Goal: Transaction & Acquisition: Purchase product/service

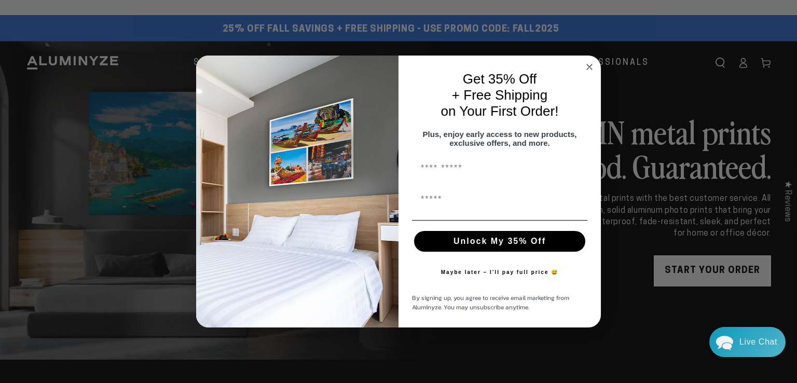
click at [593, 61] on circle "Close dialog" at bounding box center [590, 67] width 12 height 12
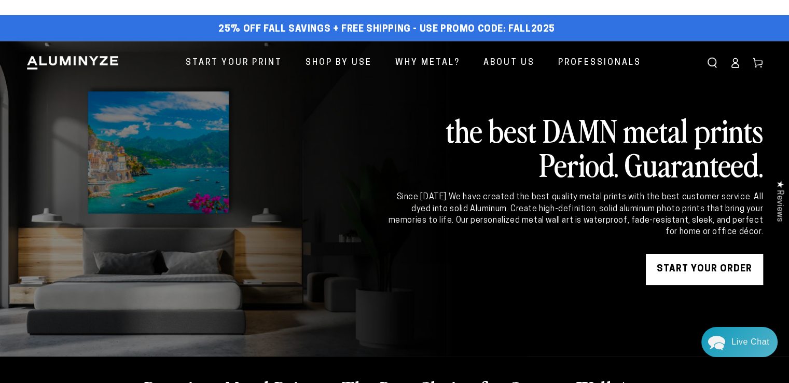
click at [684, 265] on link "START YOUR Order" at bounding box center [704, 269] width 117 height 31
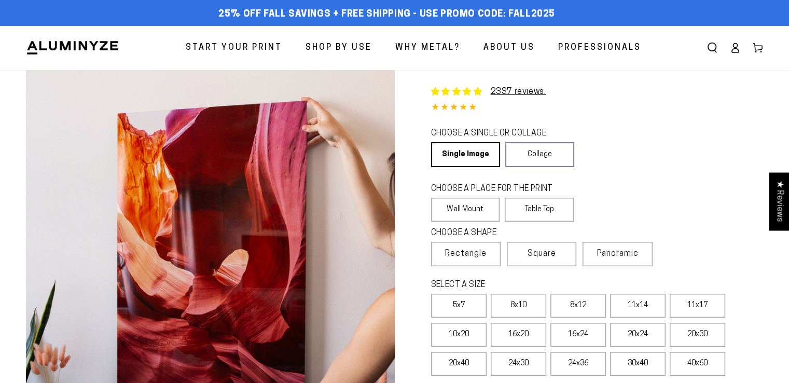
scroll to position [208, 0]
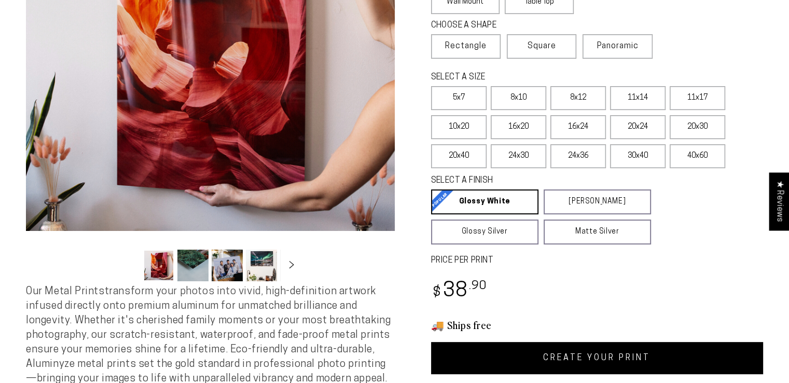
select select "**********"
click at [695, 101] on label "11x17" at bounding box center [698, 98] width 56 height 24
click at [610, 350] on link "CREATE YOUR PRINT" at bounding box center [597, 358] width 333 height 32
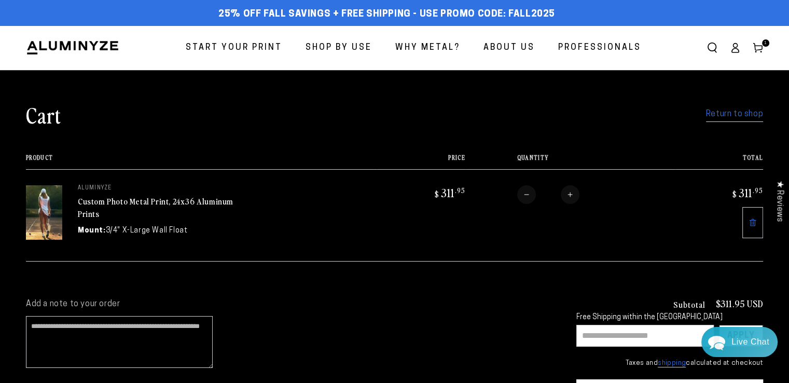
scroll to position [52, 0]
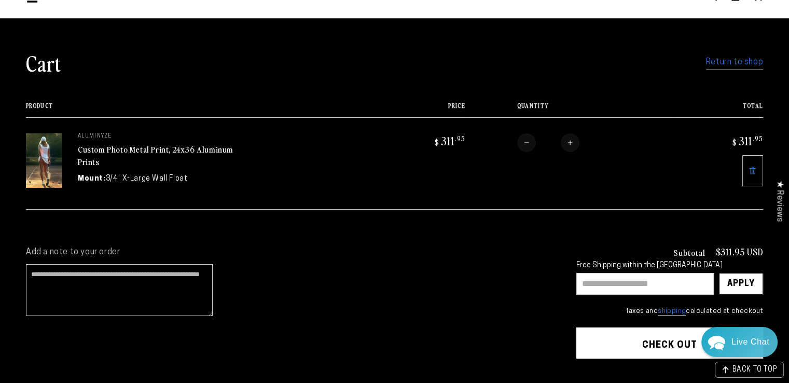
click at [632, 284] on input "text" at bounding box center [646, 284] width 138 height 22
type input "********"
click at [742, 288] on div "Apply" at bounding box center [742, 284] width 28 height 21
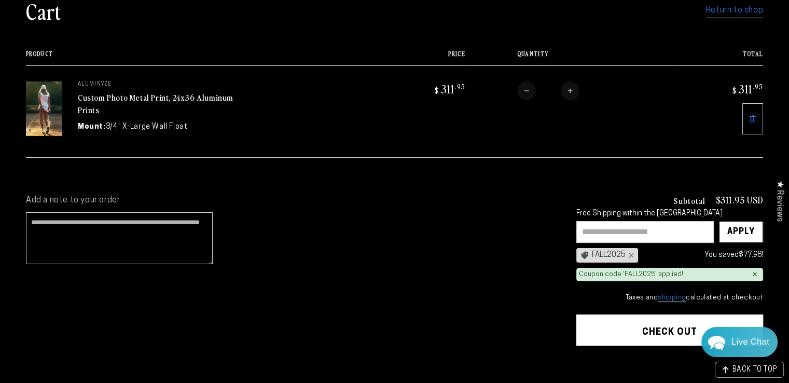
scroll to position [156, 0]
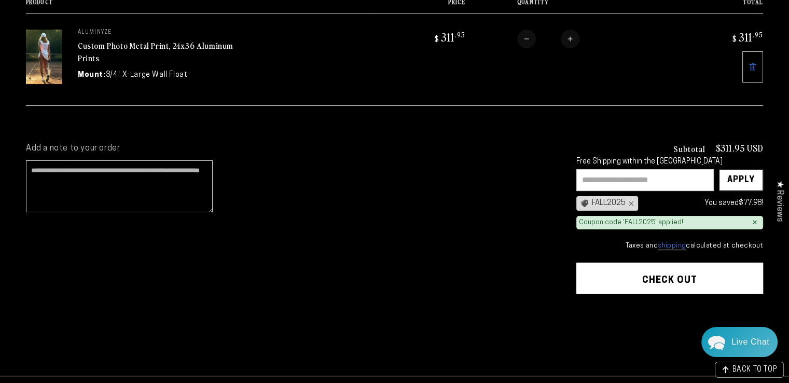
click at [663, 279] on button "Check out" at bounding box center [670, 278] width 187 height 31
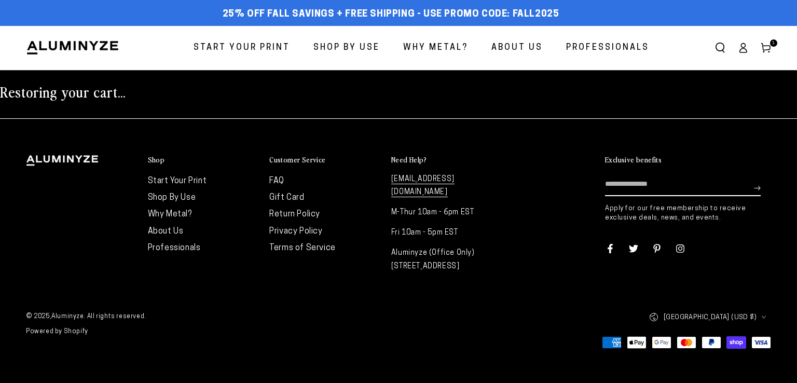
select select "**********"
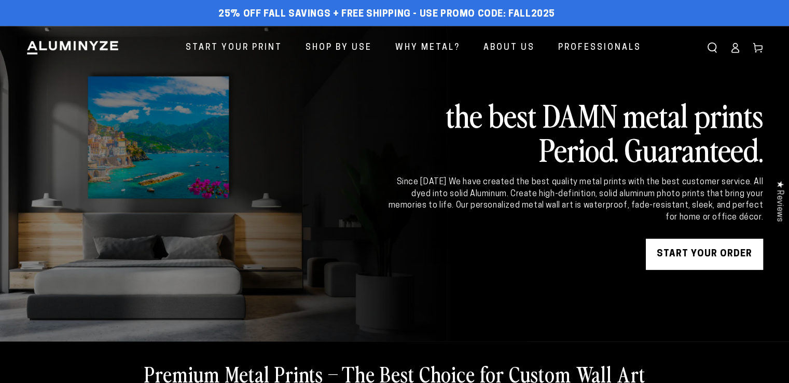
click at [732, 44] on icon at bounding box center [735, 48] width 10 height 10
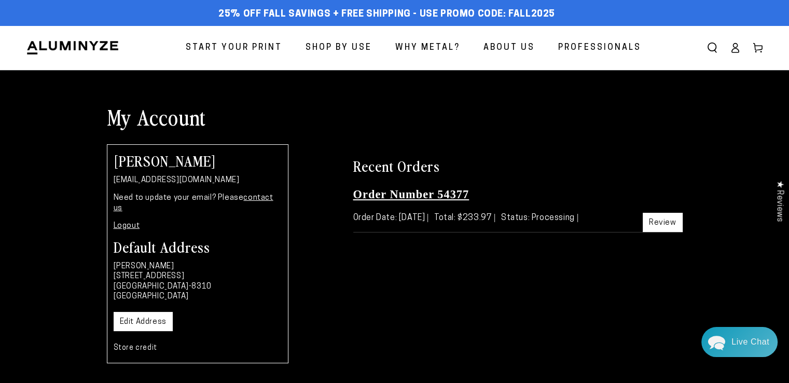
click at [439, 194] on link "Order Number 54377" at bounding box center [411, 194] width 116 height 13
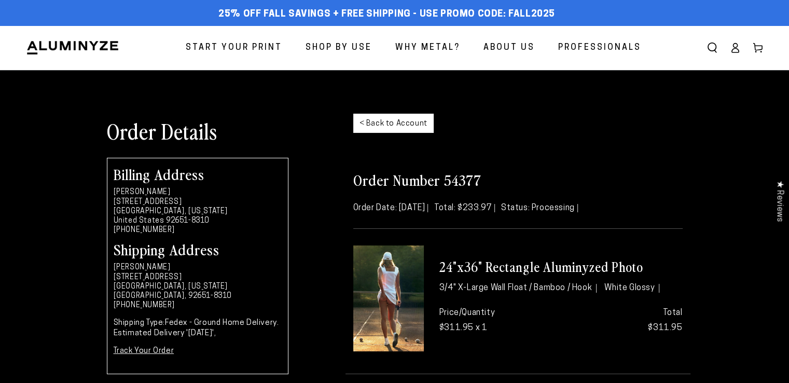
click at [451, 183] on h2 "Order Number 54377" at bounding box center [518, 179] width 330 height 19
copy h2 "54377"
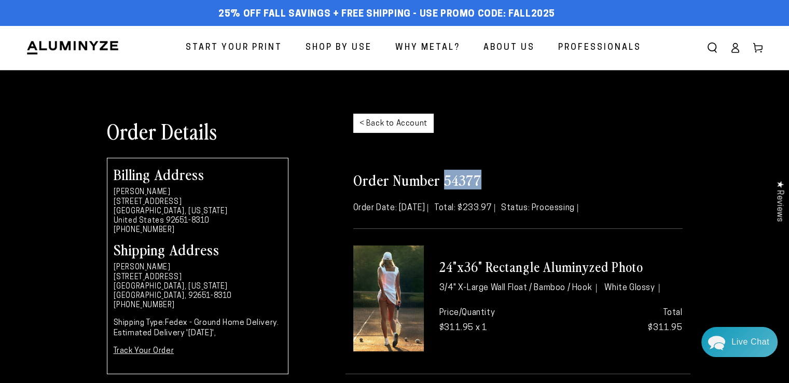
click at [735, 50] on icon at bounding box center [735, 48] width 10 height 10
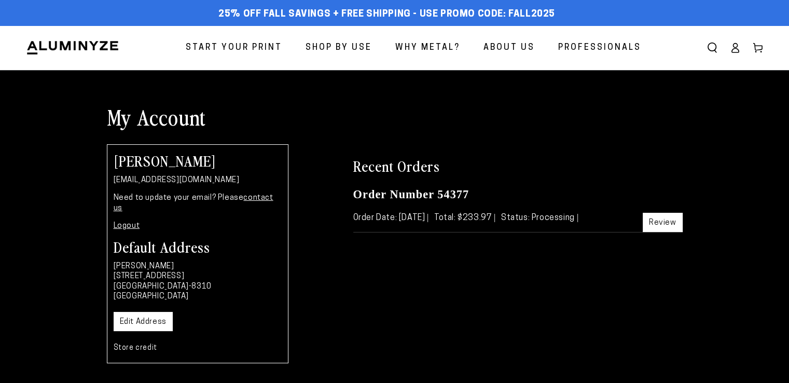
select select "**********"
click at [179, 179] on p "[EMAIL_ADDRESS][DOMAIN_NAME]" at bounding box center [198, 180] width 168 height 10
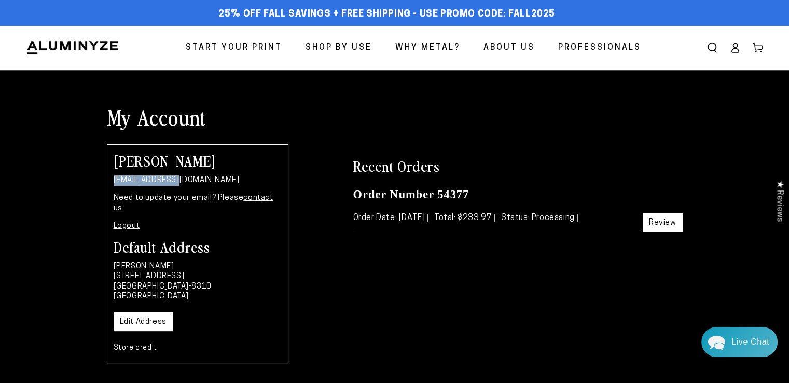
click at [179, 179] on p "[EMAIL_ADDRESS][DOMAIN_NAME]" at bounding box center [198, 180] width 168 height 10
copy div "[EMAIL_ADDRESS][DOMAIN_NAME]"
